Goal: Task Accomplishment & Management: Manage account settings

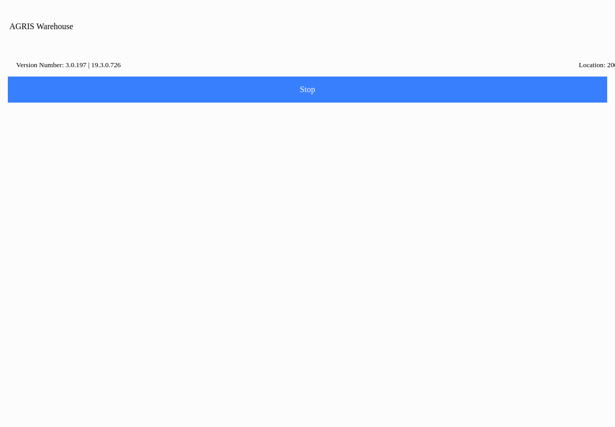
click at [472, 137] on ion-backdrop at bounding box center [307, 213] width 615 height 427
click at [282, 237] on button "Close" at bounding box center [274, 235] width 65 height 23
click at [48, 168] on icon at bounding box center [37, 174] width 21 height 12
click at [43, 137] on input "Description" at bounding box center [300, 127] width 572 height 19
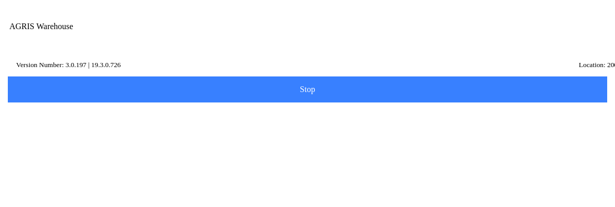
type input "remedy"
click button "submit" at bounding box center [0, 0] width 0 height 0
click at [486, 81] on form "Scan Item Description remedy Item Number Category Search" at bounding box center [307, 148] width 604 height 158
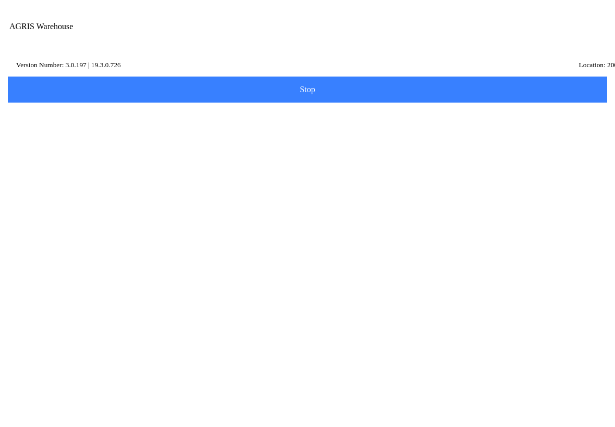
click at [586, 193] on input "Category" at bounding box center [300, 186] width 572 height 19
click at [57, 216] on button "Search" at bounding box center [31, 212] width 51 height 26
click at [14, 67] on icon at bounding box center [9, 62] width 8 height 8
click at [355, 239] on button "Confirm" at bounding box center [342, 239] width 70 height 23
click at [532, 33] on span "button" at bounding box center [525, 36] width 11 height 11
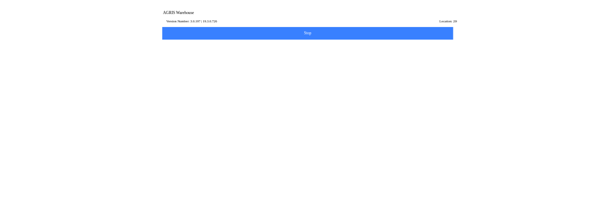
scroll to position [13, 0]
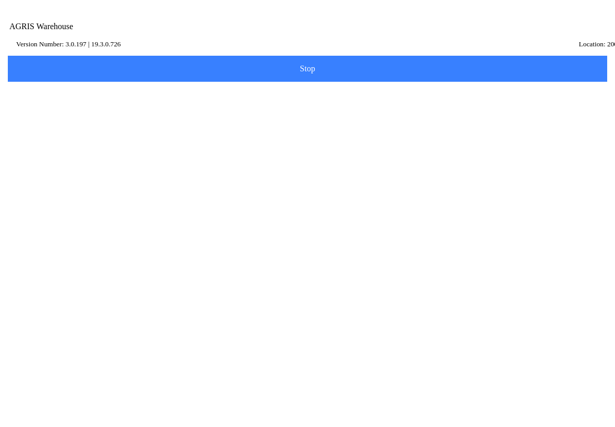
click at [294, 132] on div "AGRIS Username" at bounding box center [308, 117] width 588 height 29
type input "bfchem@coopemail.net"
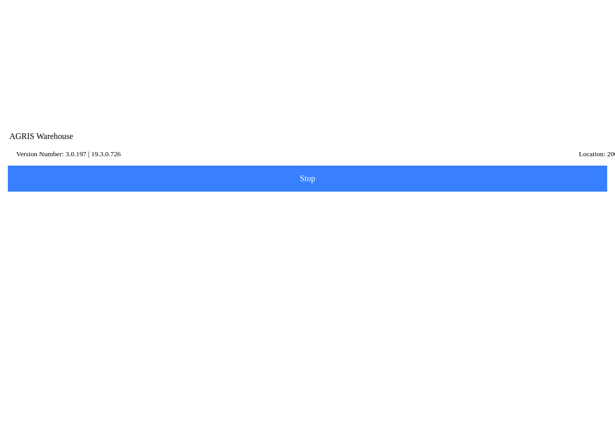
scroll to position [165, 0]
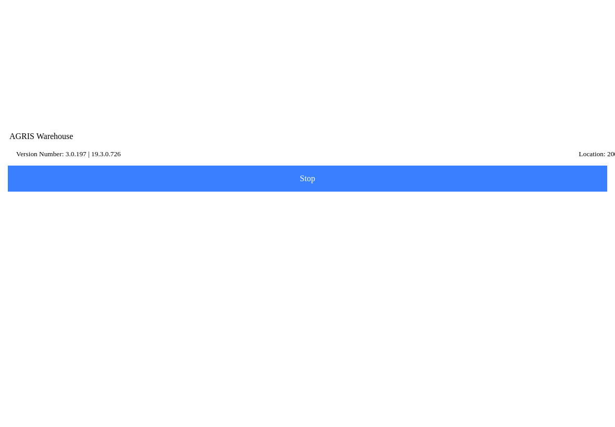
scroll to position [13, 0]
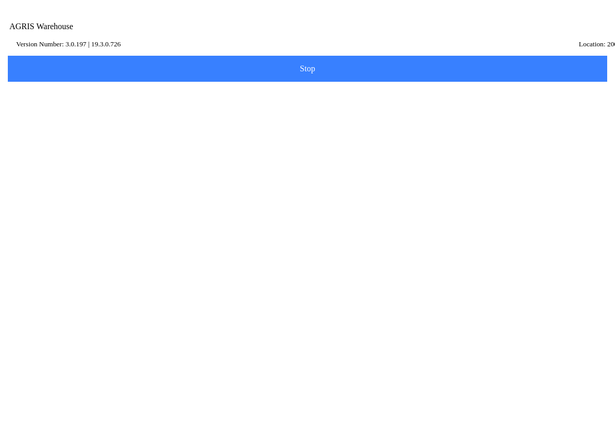
click at [429, 182] on span "Log in" at bounding box center [308, 178] width 586 height 8
click at [423, 191] on button "Log in" at bounding box center [307, 178] width 602 height 26
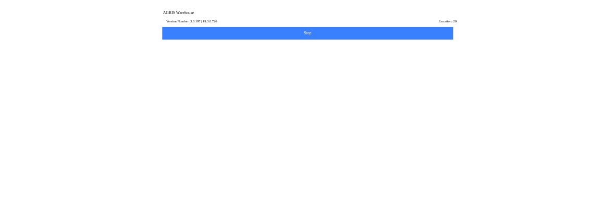
scroll to position [1, 0]
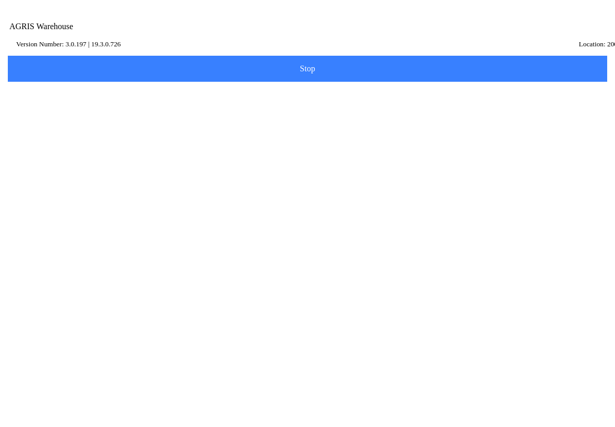
click at [42, 132] on div "AGRIS Username bfchem@coopemail.net" at bounding box center [308, 117] width 588 height 29
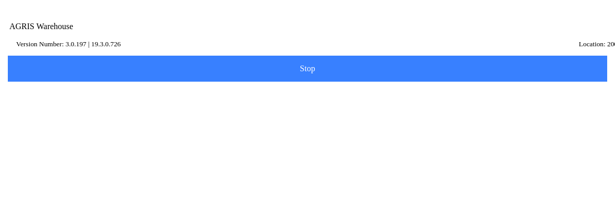
scroll to position [13, 0]
click at [14, 51] on img at bounding box center [9, 47] width 8 height 8
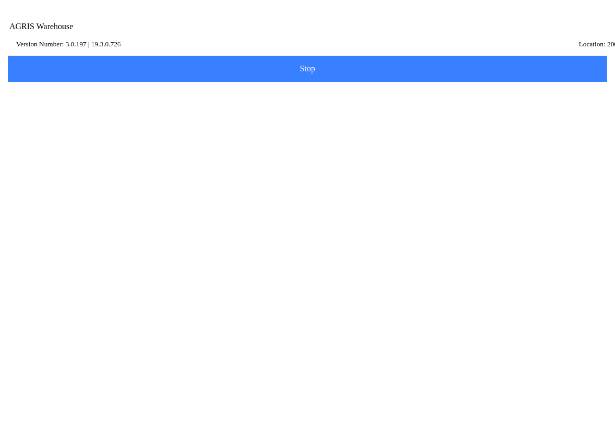
click at [70, 181] on span "Log in" at bounding box center [308, 177] width 586 height 8
click at [531, 132] on label "AGRIS Username bfchem@coopemail.net" at bounding box center [308, 117] width 588 height 29
click at [531, 132] on input "bfchem@coopemail.net" at bounding box center [308, 122] width 588 height 19
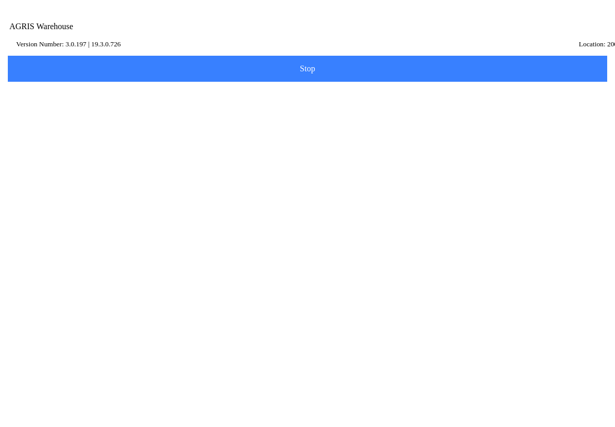
scroll to position [1, 0]
click at [347, 237] on button "Logout" at bounding box center [339, 235] width 65 height 23
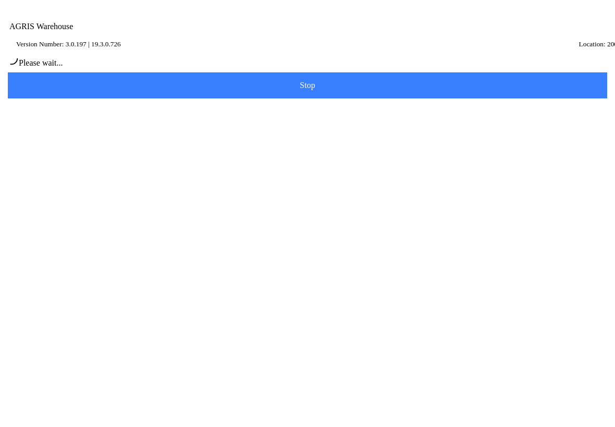
click at [303, 68] on div "Please wait..." at bounding box center [307, 59] width 607 height 17
click at [36, 68] on div "Please wait..." at bounding box center [307, 59] width 607 height 17
click at [504, 68] on div "Please wait..." at bounding box center [307, 59] width 607 height 17
click at [526, 68] on div "Please wait..." at bounding box center [307, 59] width 607 height 17
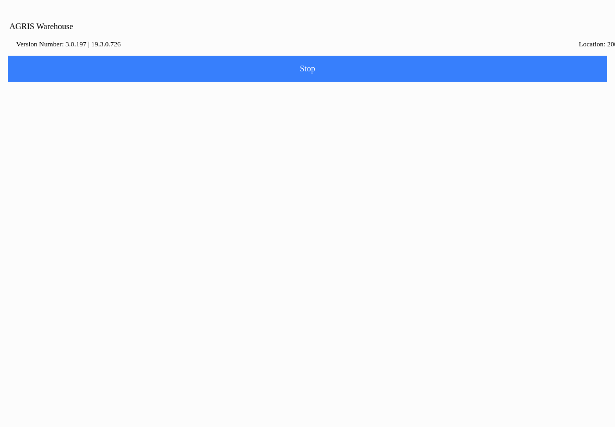
click at [521, 270] on ion-backdrop at bounding box center [307, 213] width 615 height 427
click at [279, 238] on button "Close" at bounding box center [274, 235] width 65 height 23
click at [40, 145] on div "AGRIS Username" at bounding box center [308, 130] width 588 height 29
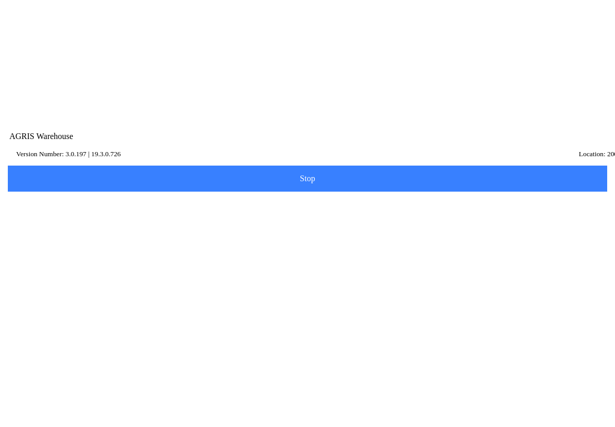
scroll to position [233, 0]
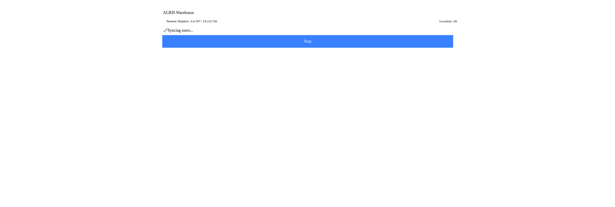
scroll to position [13, 0]
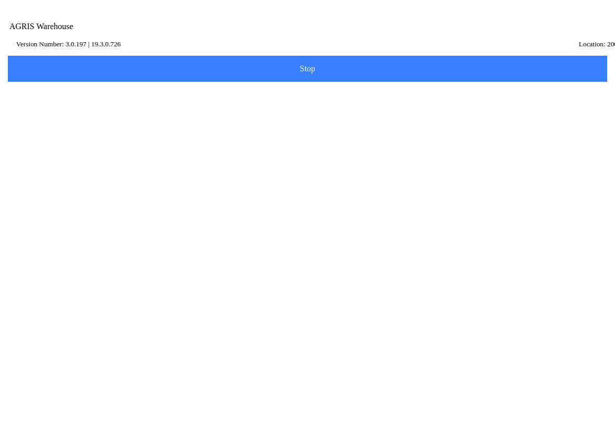
click at [146, 132] on div "AGRIS Username bfchem@coopemail.net" at bounding box center [308, 117] width 588 height 29
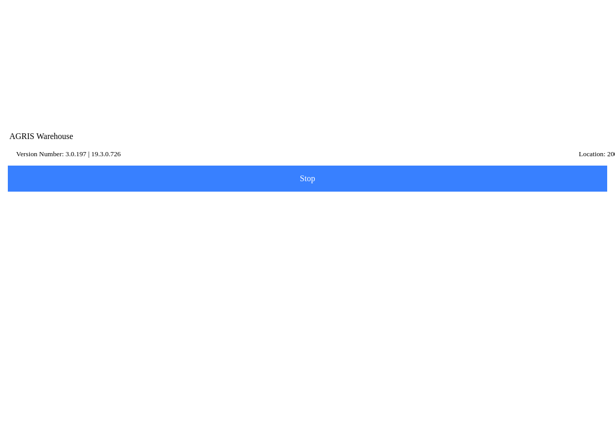
scroll to position [233, 0]
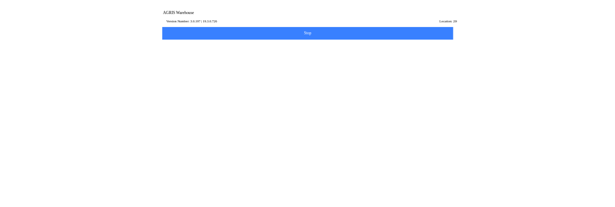
scroll to position [13, 0]
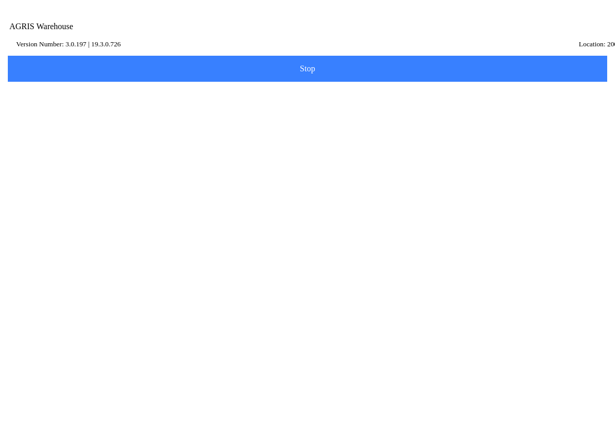
click at [106, 132] on div "AGRIS Username bfchem@coopemail.net" at bounding box center [308, 117] width 588 height 29
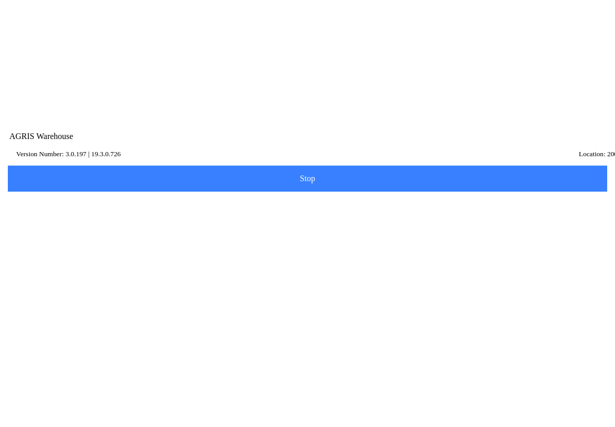
scroll to position [204, 0]
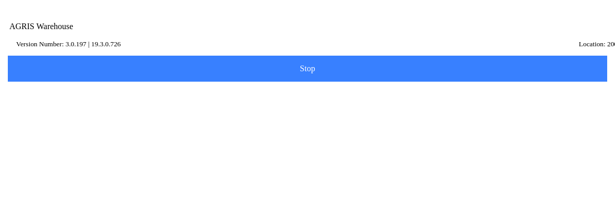
type input "b"
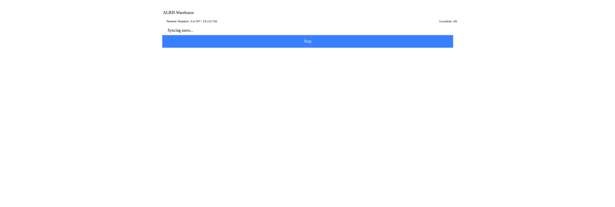
scroll to position [13, 0]
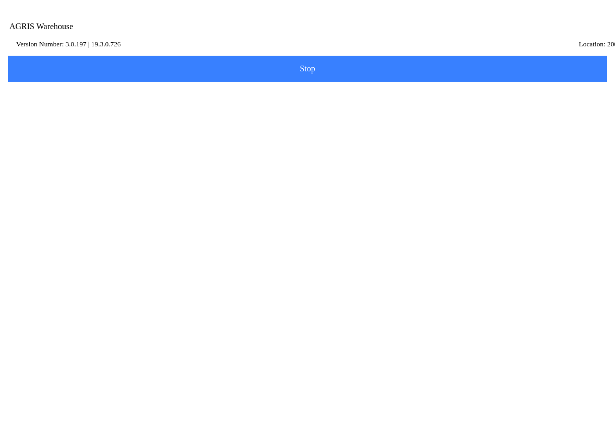
click at [115, 132] on div "AGRIS Username BFliqplant" at bounding box center [308, 117] width 588 height 29
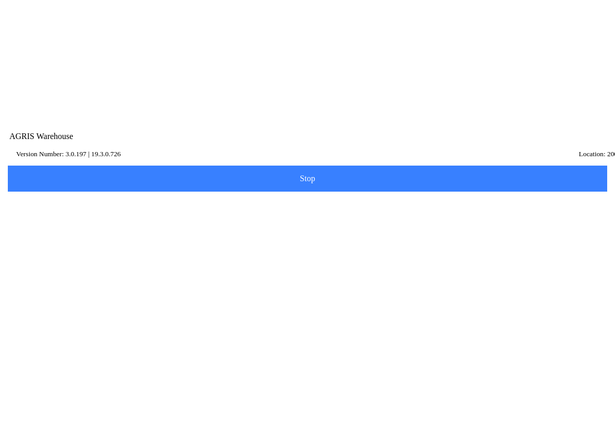
scroll to position [204, 0]
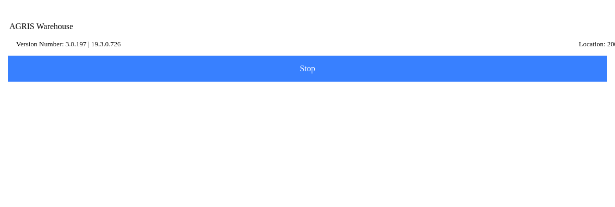
type input "B"
